Goal: Task Accomplishment & Management: Manage account settings

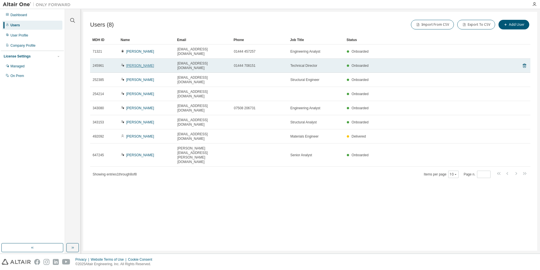
click at [136, 64] on link "Ian Coles" at bounding box center [140, 66] width 28 height 4
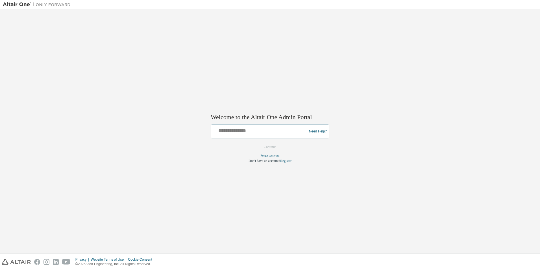
click at [232, 131] on input "text" at bounding box center [259, 130] width 93 height 8
type input "**********"
click at [271, 145] on button "Continue" at bounding box center [270, 147] width 24 height 8
